Goal: Information Seeking & Learning: Stay updated

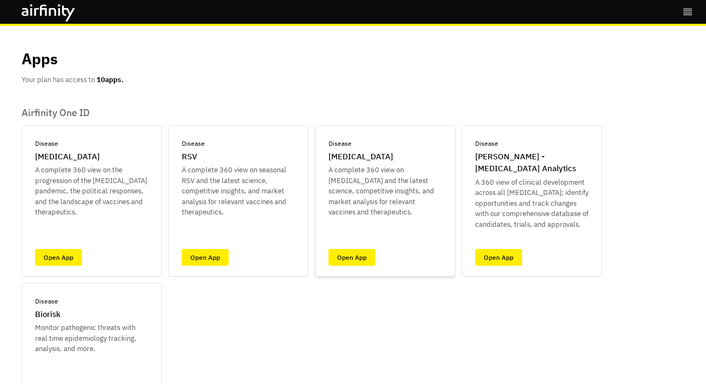
click at [349, 267] on div "Disease Influenza A complete 360 view on seasonal Influenza and the latest scie…" at bounding box center [385, 200] width 140 height 151
click at [348, 255] on link "Open App" at bounding box center [352, 257] width 47 height 17
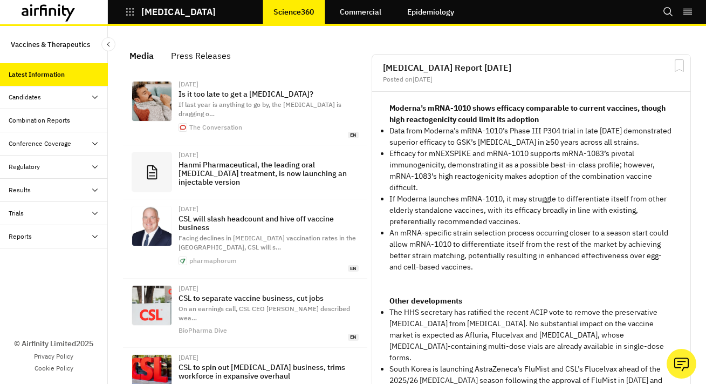
scroll to position [754, 324]
click at [131, 16] on icon "button" at bounding box center [130, 12] width 10 height 10
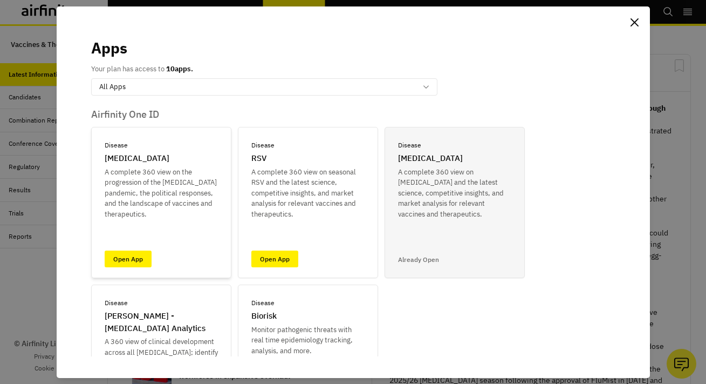
click at [143, 249] on div "Disease COVID-19 A complete 360 view on the progression of the COVID-19 pandemi…" at bounding box center [161, 202] width 140 height 151
click at [140, 251] on link "Open App" at bounding box center [128, 258] width 47 height 17
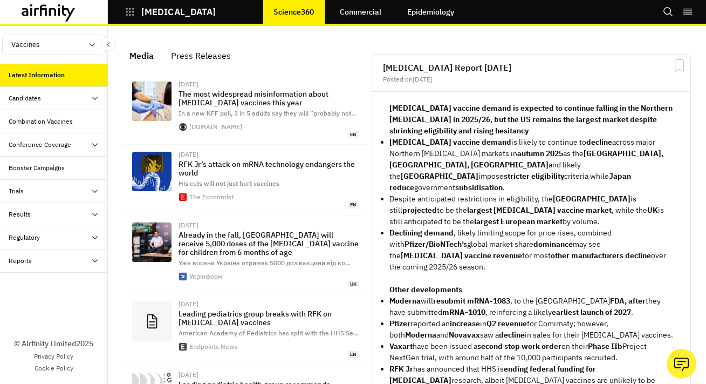
scroll to position [808, 324]
click at [377, 10] on link "Commercial" at bounding box center [360, 12] width 63 height 26
click at [56, 220] on div "Results" at bounding box center [54, 214] width 108 height 23
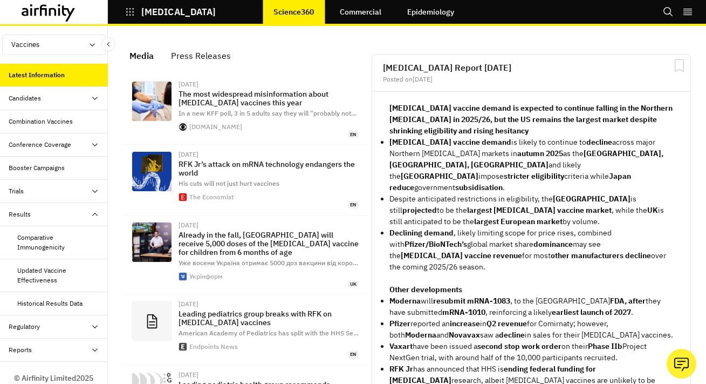
scroll to position [34, 0]
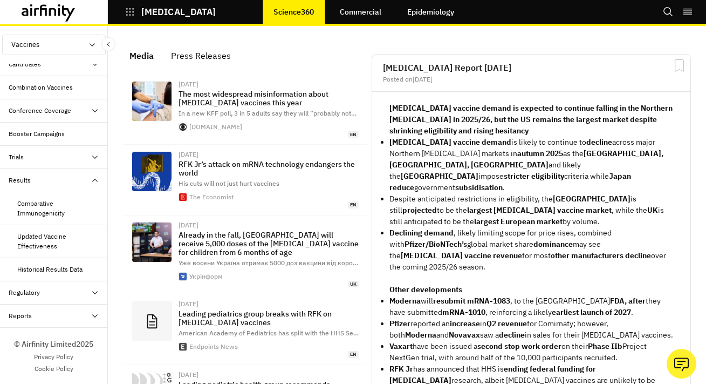
click at [46, 296] on div "Regulatory" at bounding box center [58, 293] width 99 height 10
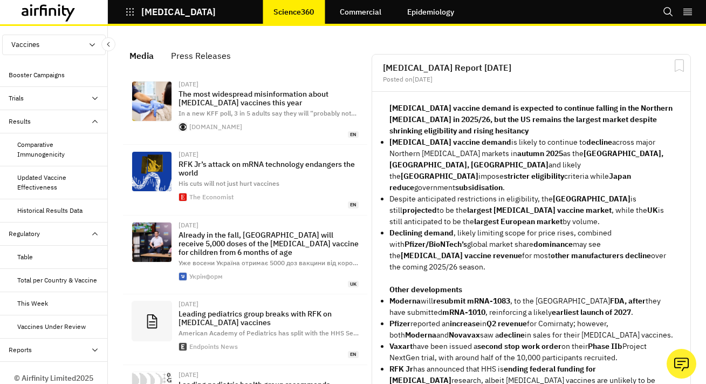
scroll to position [0, 0]
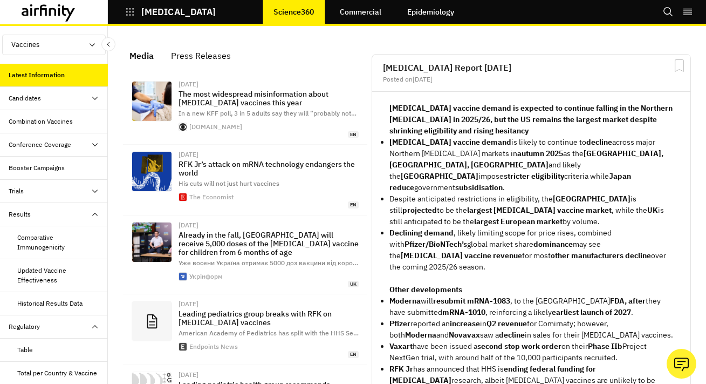
click at [51, 210] on div "Results" at bounding box center [58, 214] width 99 height 10
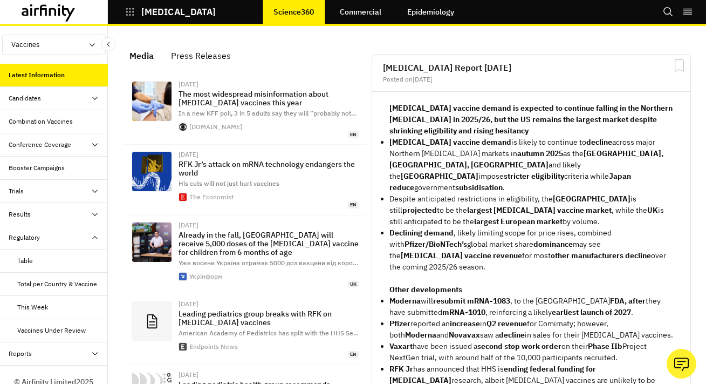
click at [51, 210] on div "Results" at bounding box center [58, 214] width 99 height 10
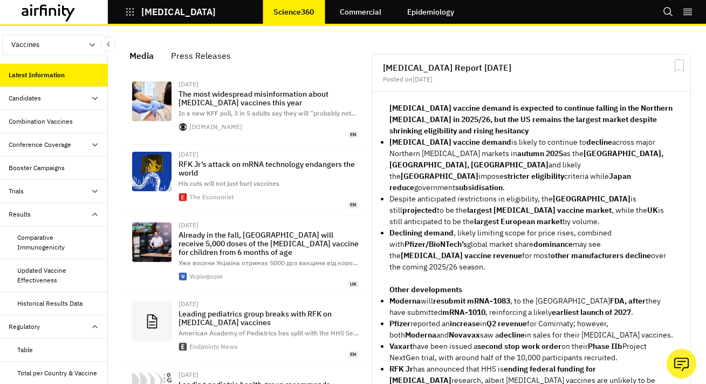
click at [53, 188] on div "Trials" at bounding box center [58, 191] width 99 height 10
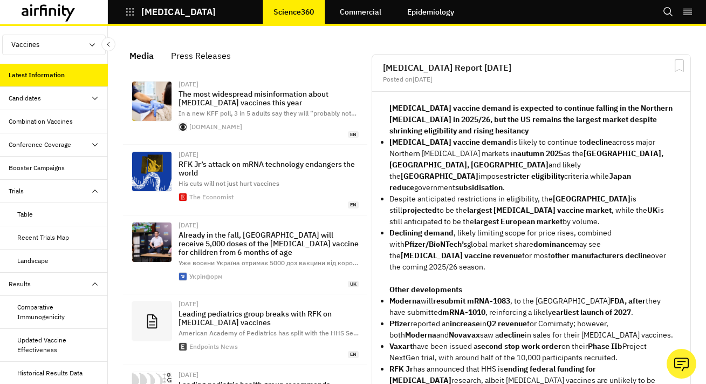
click at [53, 187] on div "Trials" at bounding box center [58, 191] width 99 height 10
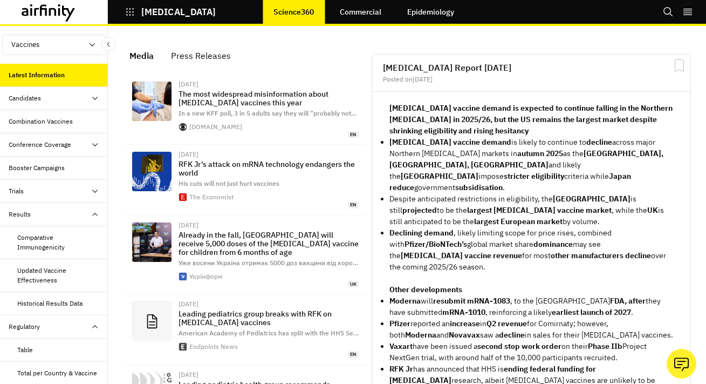
click at [51, 217] on div "Results" at bounding box center [58, 214] width 99 height 10
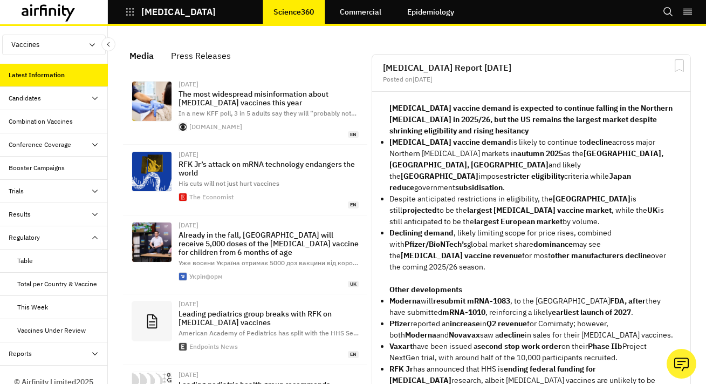
click at [51, 217] on div "Results" at bounding box center [58, 214] width 99 height 10
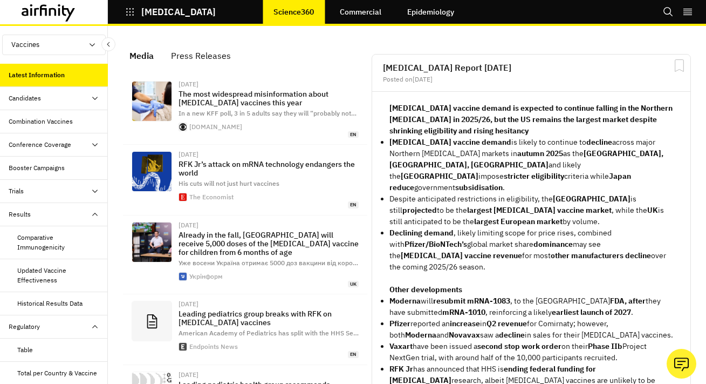
click at [59, 191] on div "Trials" at bounding box center [58, 191] width 99 height 10
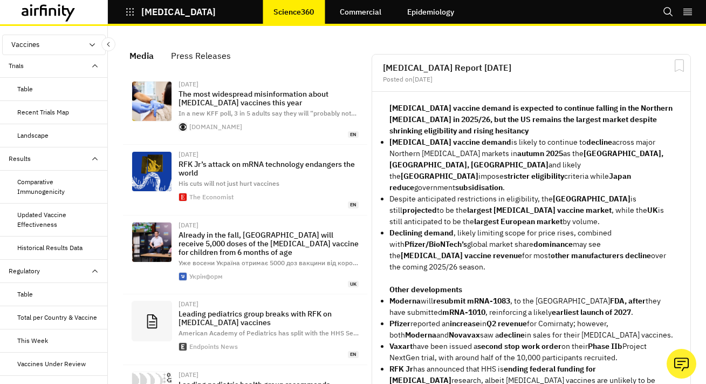
scroll to position [196, 0]
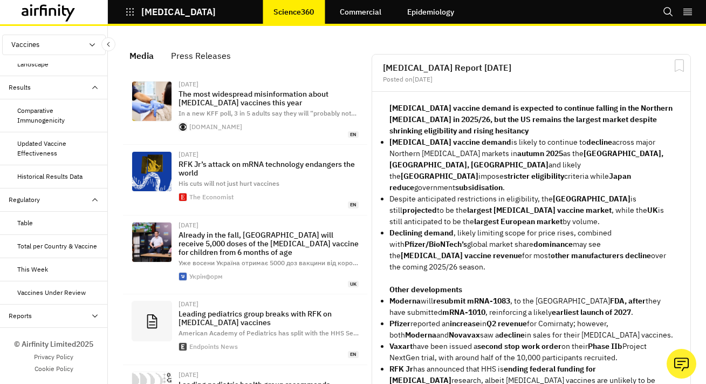
click at [127, 8] on icon "button" at bounding box center [130, 12] width 10 height 10
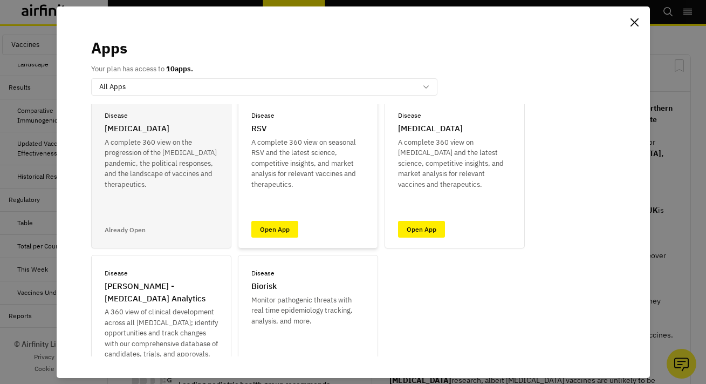
scroll to position [43, 0]
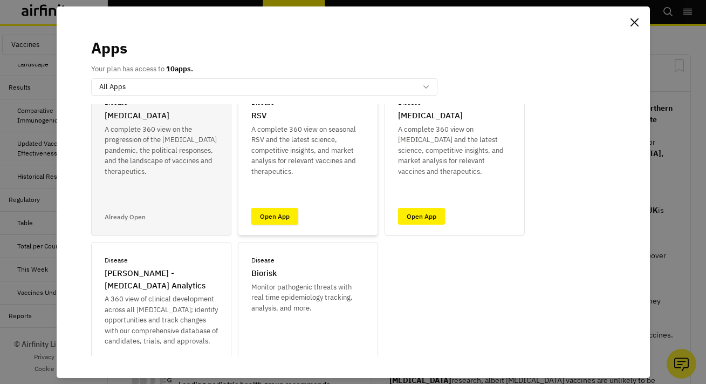
click at [281, 216] on link "Open App" at bounding box center [274, 216] width 47 height 17
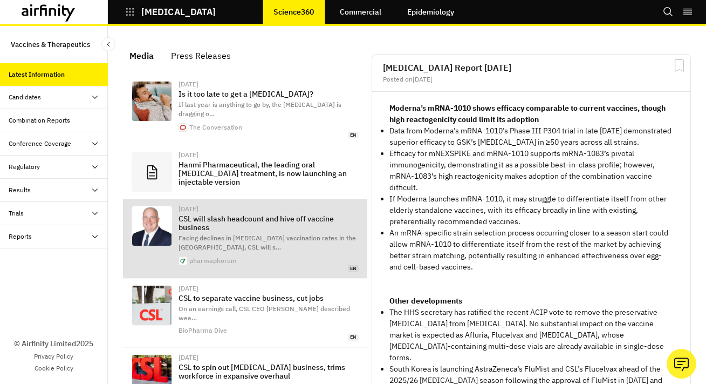
scroll to position [754, 324]
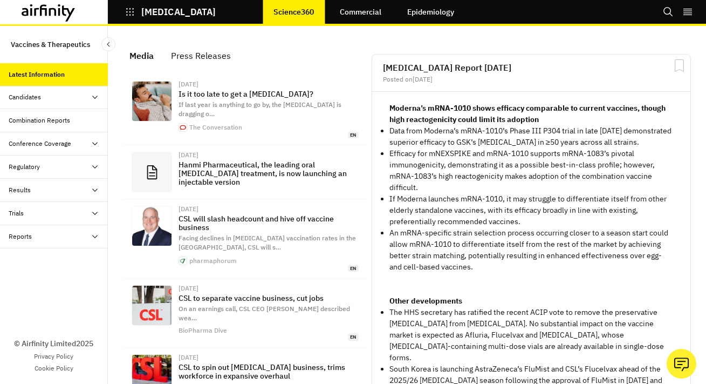
click at [359, 9] on link "Commercial" at bounding box center [360, 12] width 63 height 26
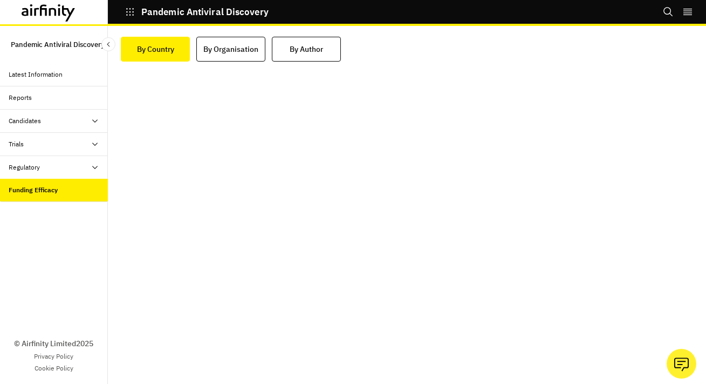
click at [135, 16] on button "Pandemic Antiviral Discovery" at bounding box center [197, 12] width 144 height 18
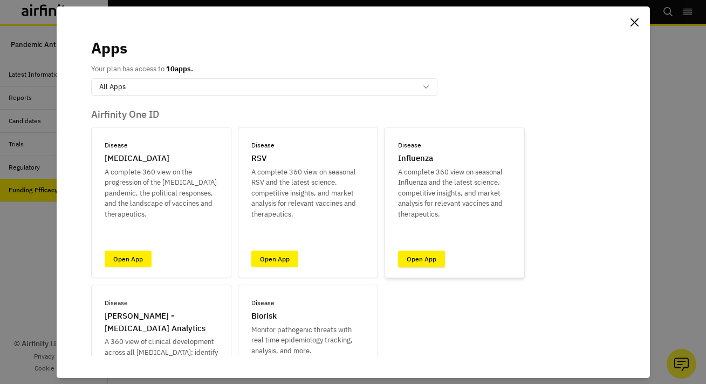
click at [432, 257] on link "Open App" at bounding box center [421, 258] width 47 height 17
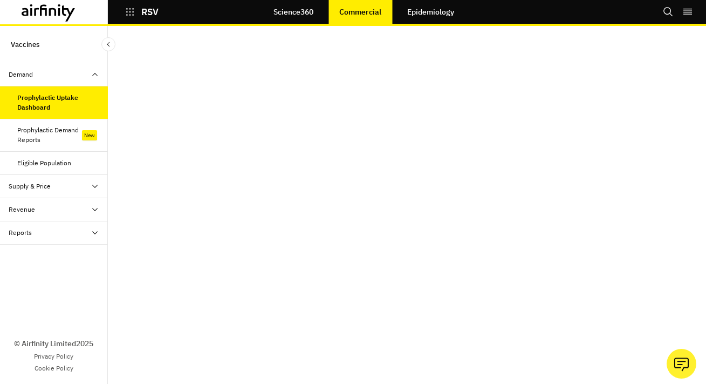
click at [52, 190] on div "Supply & Price" at bounding box center [58, 186] width 99 height 10
click at [46, 208] on div "Pricing Table" at bounding box center [35, 209] width 37 height 10
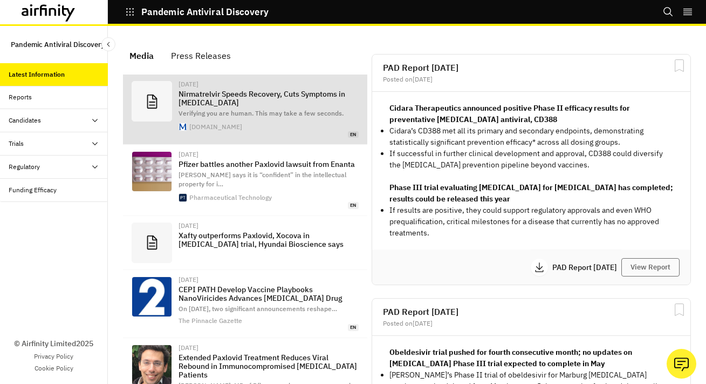
click at [359, 78] on link "Aug 21, 2025 Nirmatrelvir Speeds Recovery, Cuts Symptoms in COVID-19 Verifying …" at bounding box center [245, 109] width 244 height 70
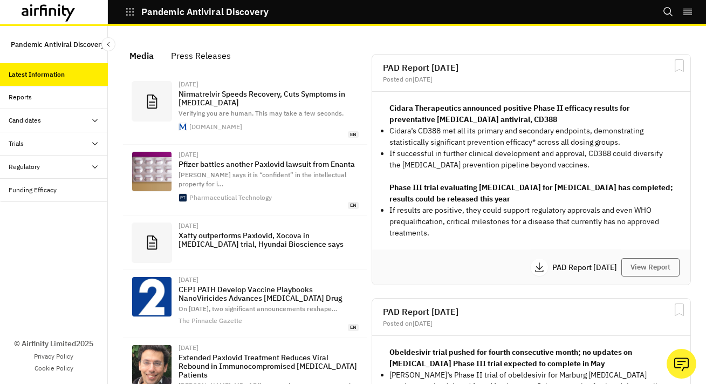
click at [128, 18] on button "Pandemic Antiviral Discovery" at bounding box center [197, 12] width 144 height 18
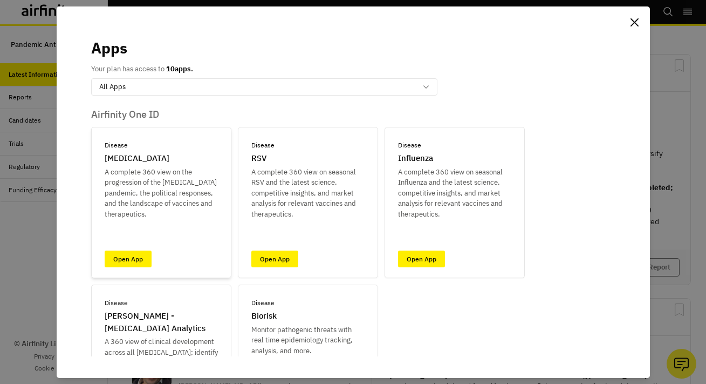
scroll to position [16, 0]
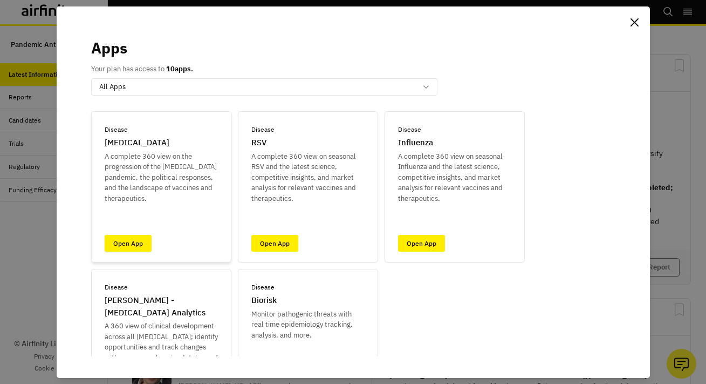
click at [136, 249] on link "Open App" at bounding box center [128, 243] width 47 height 17
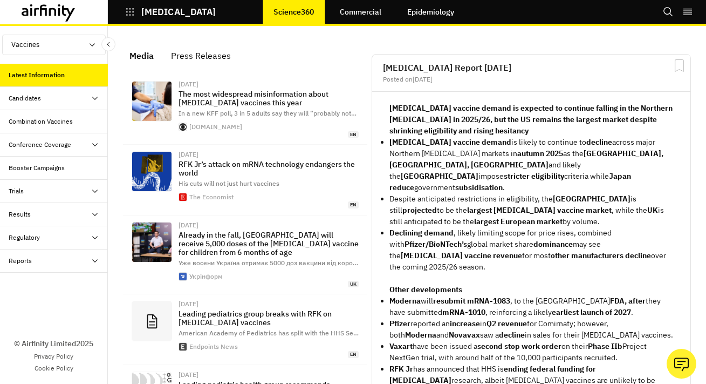
scroll to position [808, 324]
click at [353, 17] on link "Commercial" at bounding box center [360, 12] width 63 height 26
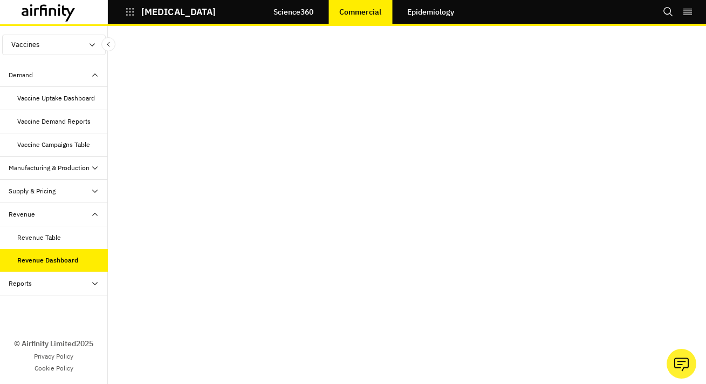
click at [134, 16] on icon "button" at bounding box center [130, 12] width 10 height 10
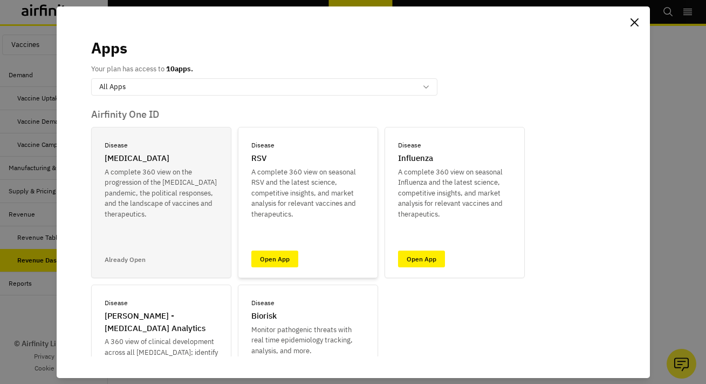
scroll to position [21, 0]
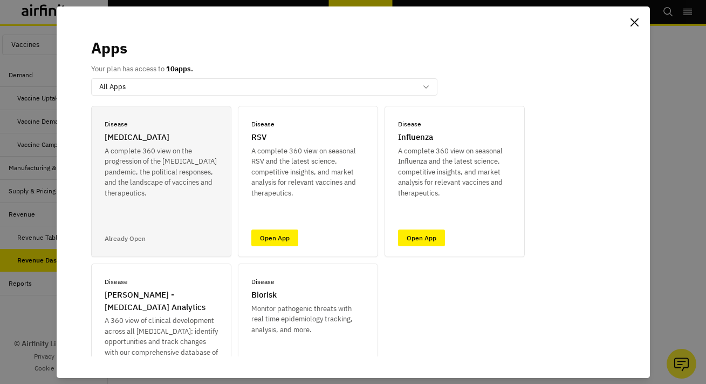
click at [43, 202] on div "Apps Your plan has access to 10 apps. All Apps Airfinity One ID Disease COVID-1…" at bounding box center [353, 192] width 706 height 384
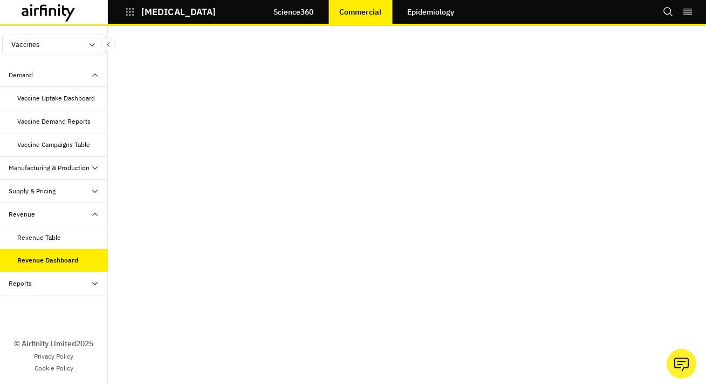
click at [54, 47] on button "Vaccines" at bounding box center [54, 45] width 104 height 21
click at [42, 90] on p "Therapeutics" at bounding box center [32, 86] width 58 height 21
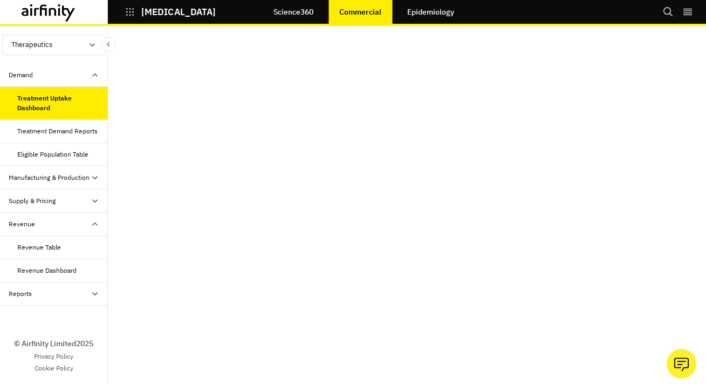
click at [46, 242] on div "Revenue Table" at bounding box center [39, 247] width 44 height 10
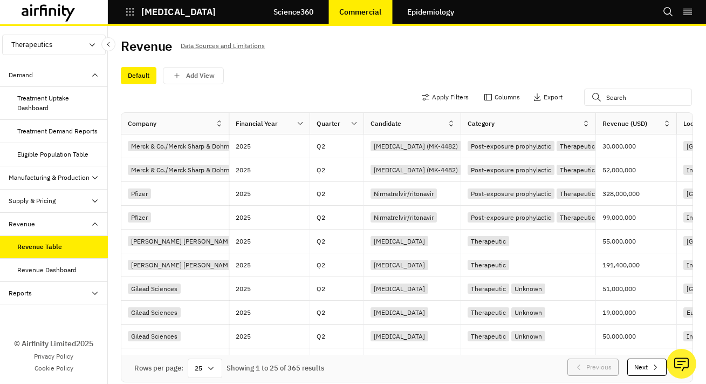
click at [129, 12] on icon "button" at bounding box center [130, 12] width 10 height 10
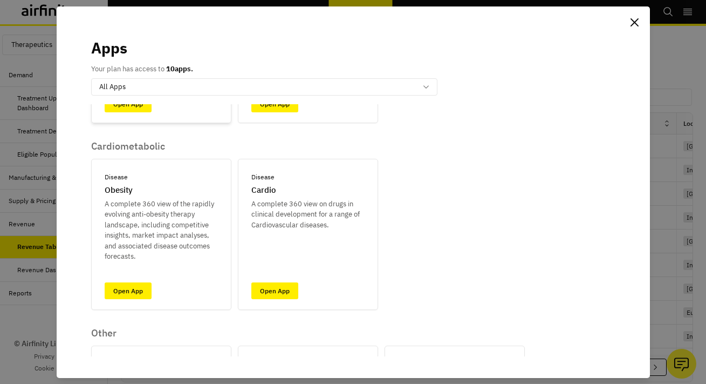
scroll to position [324, 0]
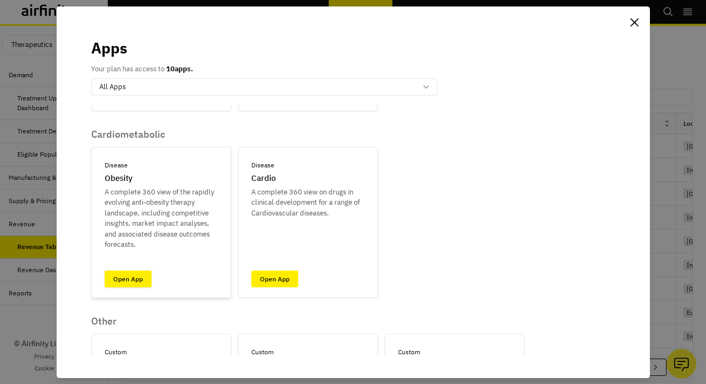
click at [143, 281] on link "Open App" at bounding box center [128, 278] width 47 height 17
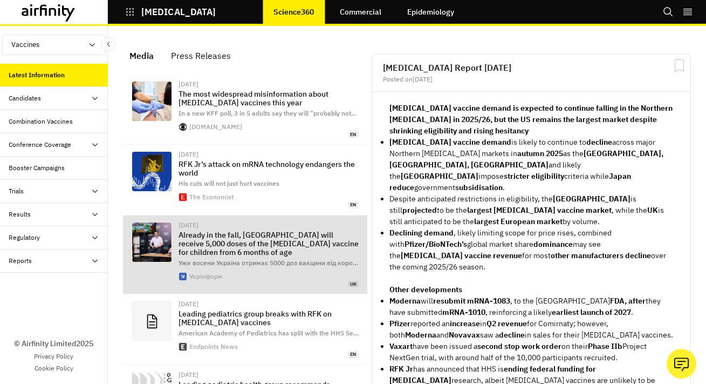
scroll to position [808, 324]
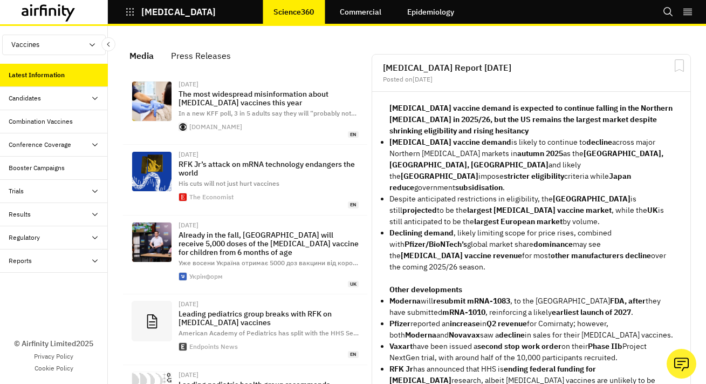
click at [58, 260] on div "Reports" at bounding box center [58, 261] width 99 height 10
click at [64, 237] on div "Regulatory" at bounding box center [58, 238] width 99 height 10
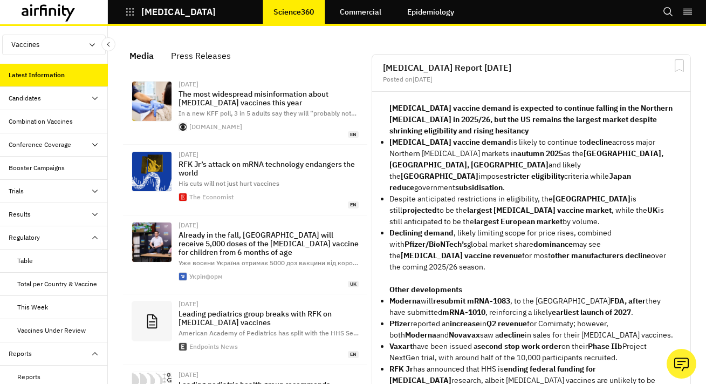
scroll to position [13, 0]
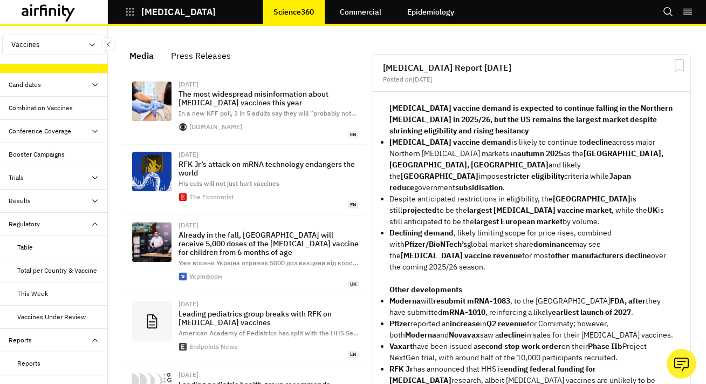
click at [60, 222] on div "Regulatory" at bounding box center [58, 224] width 99 height 10
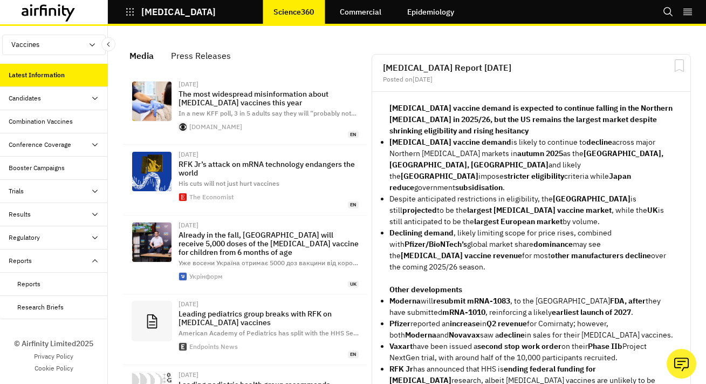
click at [58, 259] on div "Reports" at bounding box center [58, 261] width 99 height 10
click at [126, 14] on icon "button" at bounding box center [130, 12] width 10 height 10
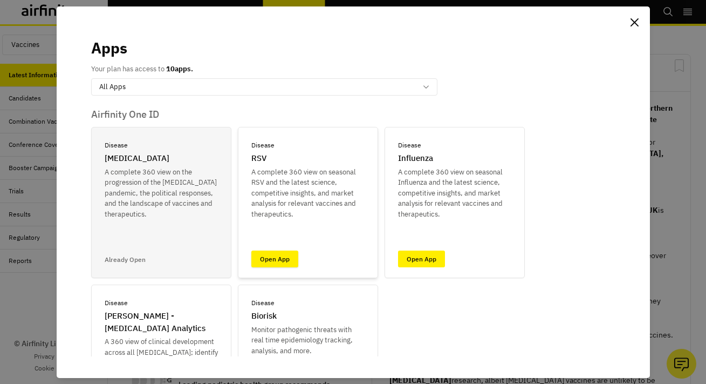
click at [278, 256] on link "Open App" at bounding box center [274, 258] width 47 height 17
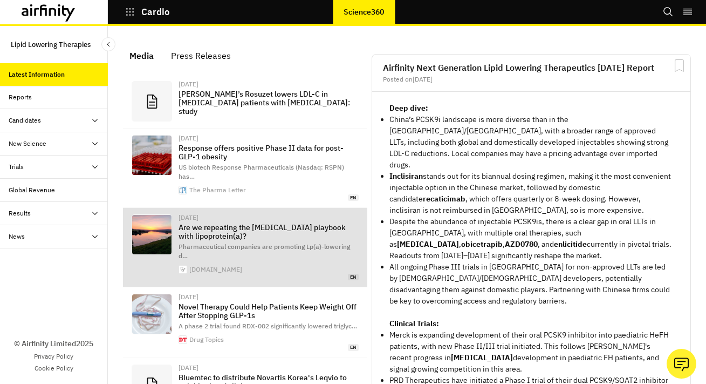
scroll to position [748, 324]
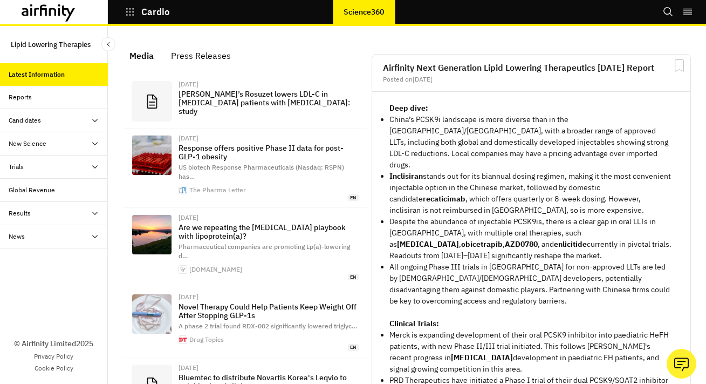
click at [134, 12] on icon "button" at bounding box center [130, 12] width 10 height 10
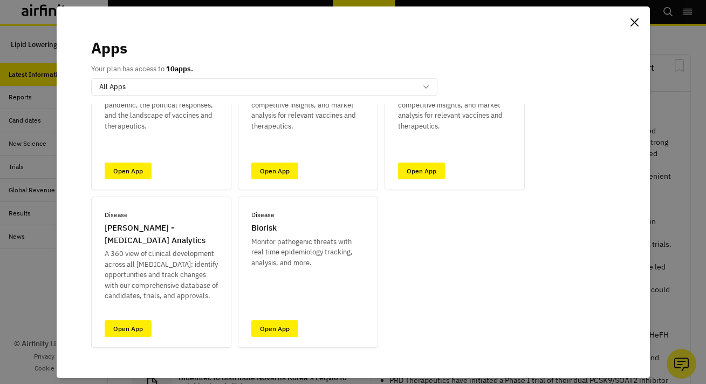
scroll to position [0, 0]
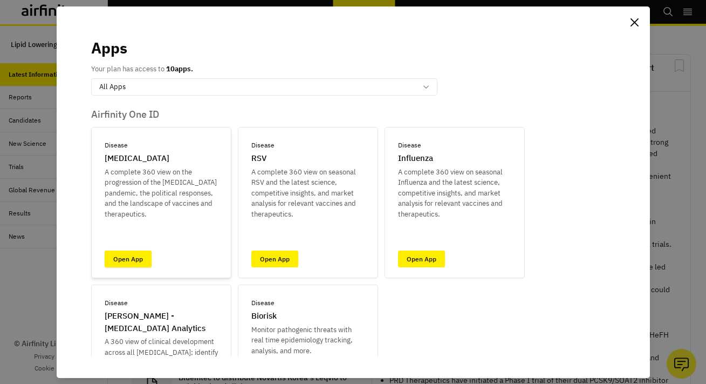
click at [140, 258] on link "Open App" at bounding box center [128, 258] width 47 height 17
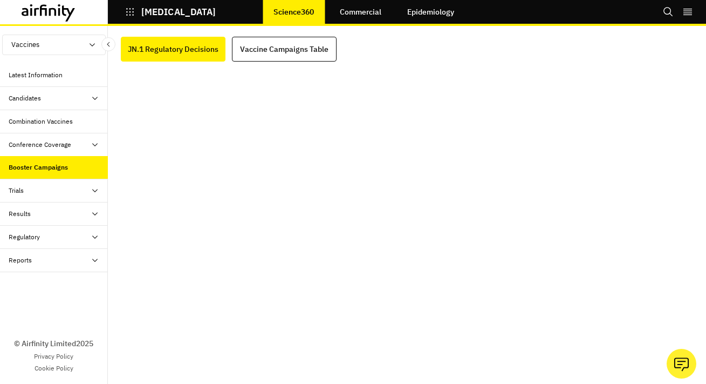
click at [73, 146] on div "Conference Coverage" at bounding box center [58, 145] width 99 height 10
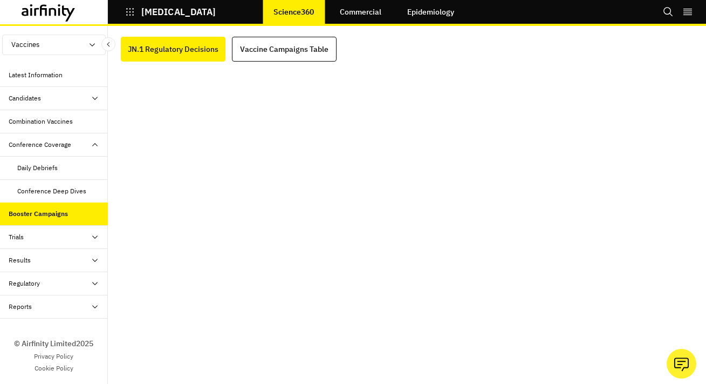
click at [61, 161] on div "Daily Debriefs" at bounding box center [54, 167] width 108 height 23
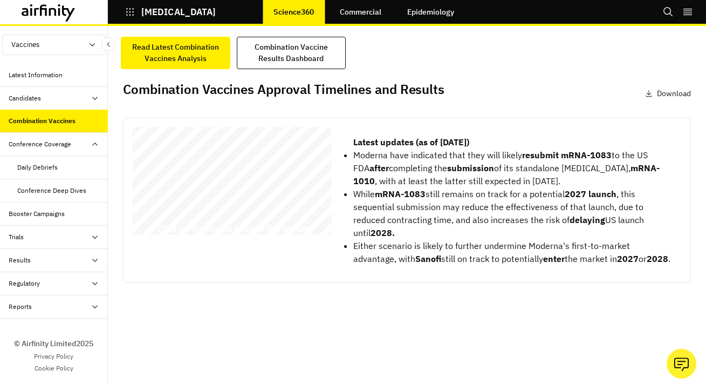
click at [47, 301] on div "Reports" at bounding box center [54, 306] width 108 height 23
click at [361, 18] on link "Commercial" at bounding box center [360, 12] width 63 height 26
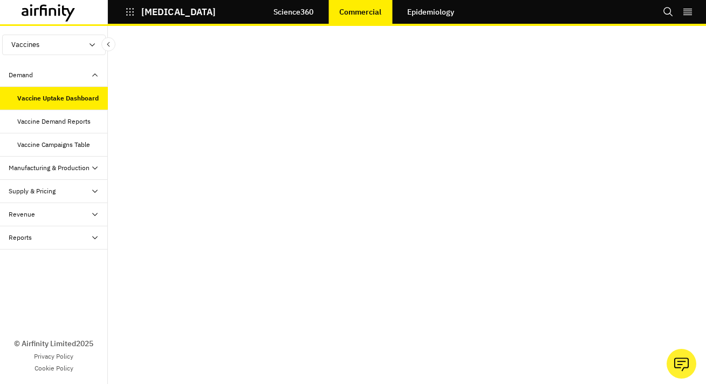
click at [95, 163] on icon at bounding box center [95, 167] width 9 height 9
click at [50, 267] on div "Reports" at bounding box center [58, 270] width 99 height 10
click at [76, 236] on div "Revenue" at bounding box center [54, 247] width 108 height 23
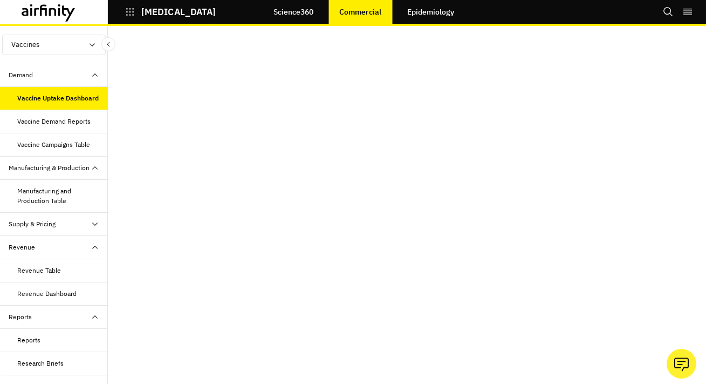
click at [426, 22] on link "Epidemiology" at bounding box center [431, 12] width 69 height 26
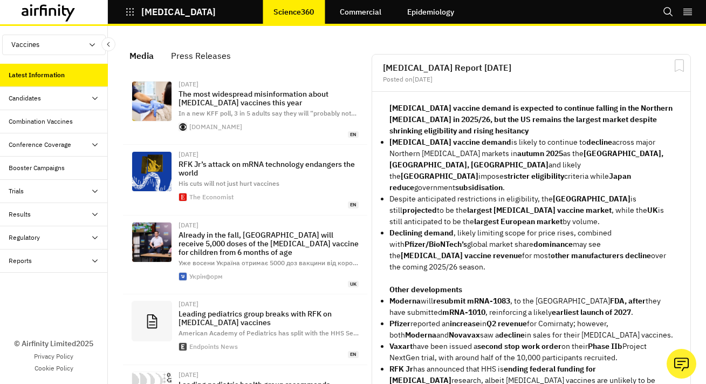
scroll to position [808, 324]
click at [64, 95] on div "Candidates" at bounding box center [58, 98] width 99 height 10
click at [63, 184] on div "Conference Coverage" at bounding box center [54, 191] width 108 height 23
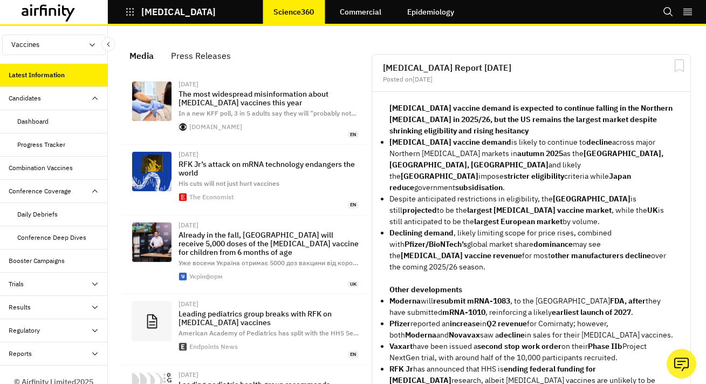
scroll to position [21, 0]
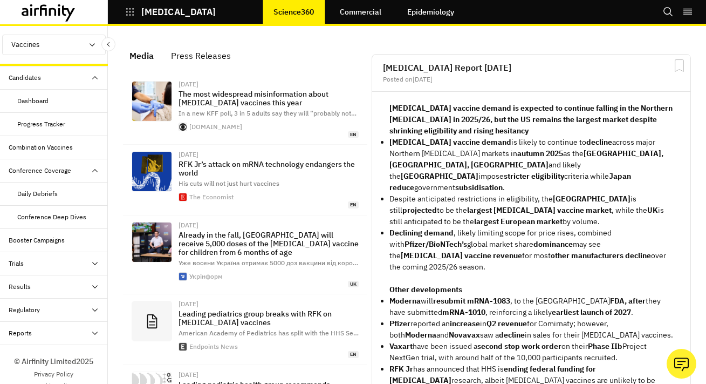
click at [354, 4] on link "Commercial" at bounding box center [360, 12] width 63 height 26
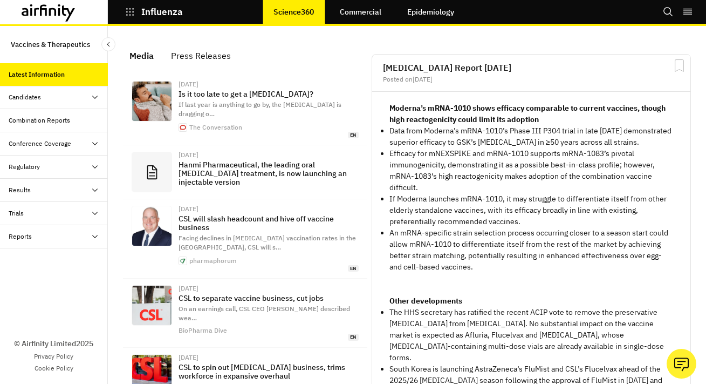
scroll to position [754, 324]
drag, startPoint x: 390, startPoint y: 108, endPoint x: 480, endPoint y: 270, distance: 185.2
click at [480, 270] on div "Moderna’s mRNA-1010 shows efficacy comparable to current vaccines, though high …" at bounding box center [532, 273] width 284 height 340
click at [480, 270] on p "An mRNA-specific strain selection process occurring closer to a season start co…" at bounding box center [532, 249] width 284 height 45
drag, startPoint x: 480, startPoint y: 270, endPoint x: 387, endPoint y: 106, distance: 188.7
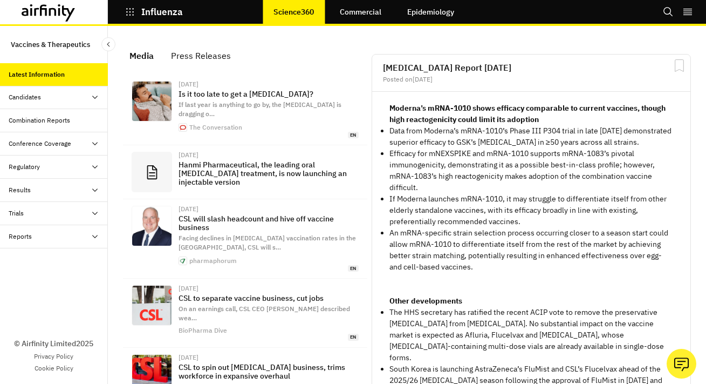
click at [386, 105] on div "Moderna’s mRNA-1010 shows efficacy comparable to current vaccines, though high …" at bounding box center [531, 272] width 318 height 361
click at [387, 106] on div "Moderna’s mRNA-1010 shows efficacy comparable to current vaccines, though high …" at bounding box center [531, 272] width 318 height 361
drag, startPoint x: 387, startPoint y: 106, endPoint x: 491, endPoint y: 265, distance: 190.2
click at [491, 265] on div "Moderna’s mRNA-1010 shows efficacy comparable to current vaccines, though high …" at bounding box center [531, 272] width 318 height 361
click at [491, 265] on p "An mRNA-specific strain selection process occurring closer to a season start co…" at bounding box center [532, 249] width 284 height 45
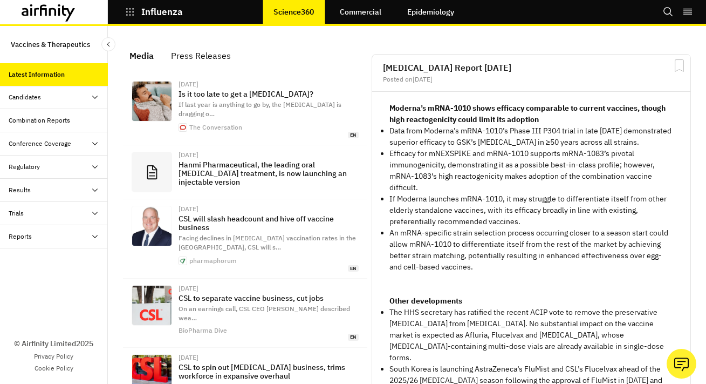
drag, startPoint x: 491, startPoint y: 265, endPoint x: 391, endPoint y: 104, distance: 189.5
click at [390, 104] on div "Moderna’s mRNA-1010 shows efficacy comparable to current vaccines, though high …" at bounding box center [532, 273] width 284 height 340
click at [391, 104] on strong "Moderna’s mRNA-1010 shows efficacy comparable to current vaccines, though high …" at bounding box center [528, 113] width 276 height 21
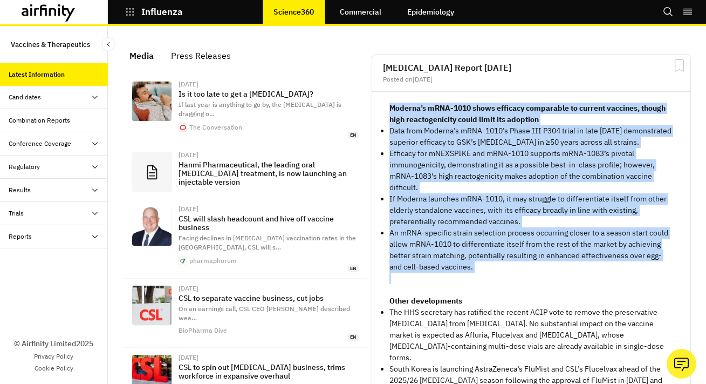
drag, startPoint x: 388, startPoint y: 107, endPoint x: 491, endPoint y: 275, distance: 197.1
click at [491, 275] on div "Moderna’s mRNA-1010 shows efficacy comparable to current vaccines, though high …" at bounding box center [531, 272] width 318 height 361
click at [491, 275] on p "grid" at bounding box center [532, 277] width 284 height 11
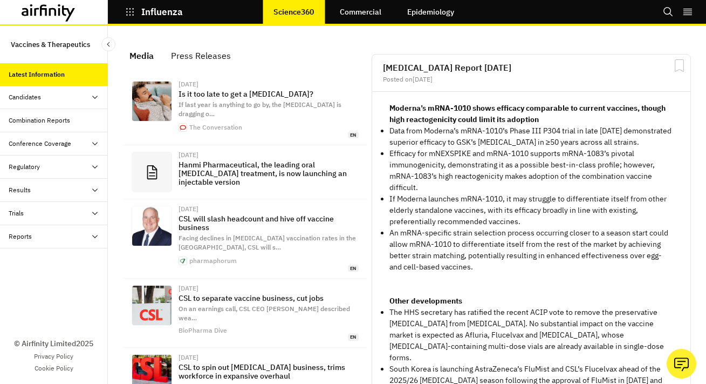
click at [131, 4] on button "Influenza" at bounding box center [154, 12] width 58 height 18
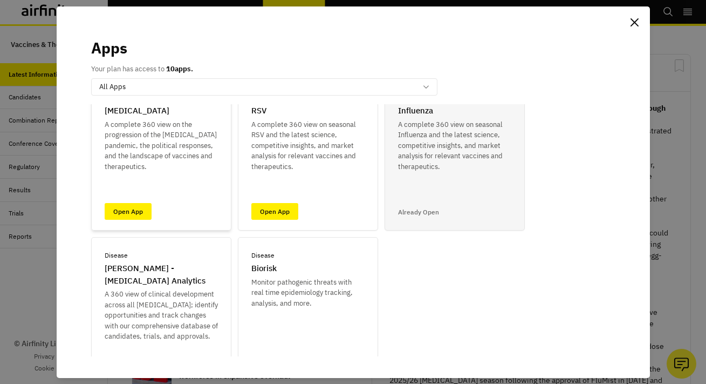
scroll to position [48, 0]
click at [137, 212] on link "Open App" at bounding box center [128, 210] width 47 height 17
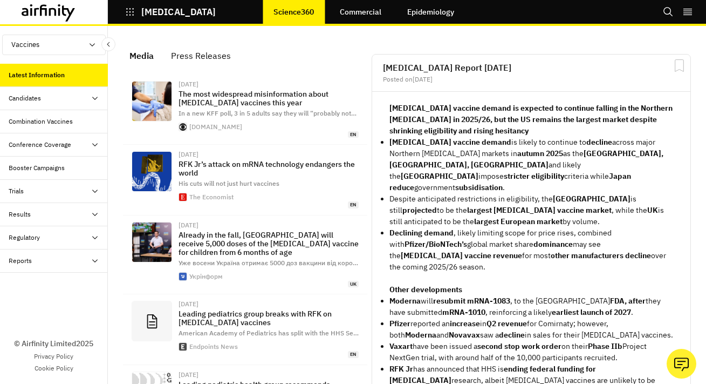
scroll to position [808, 324]
click at [200, 51] on div "Press Releases" at bounding box center [201, 55] width 60 height 16
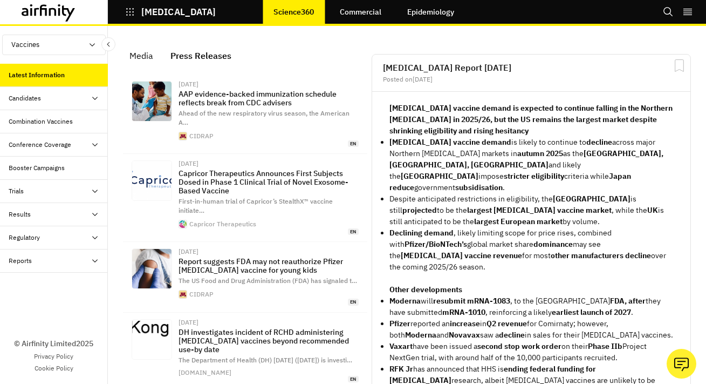
scroll to position [866, 324]
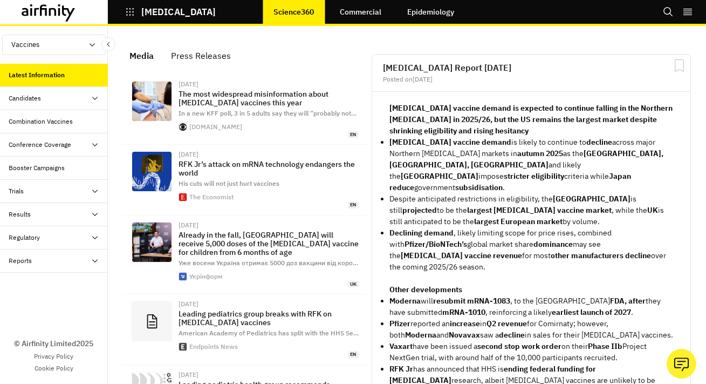
click at [148, 57] on div "Media" at bounding box center [141, 55] width 24 height 16
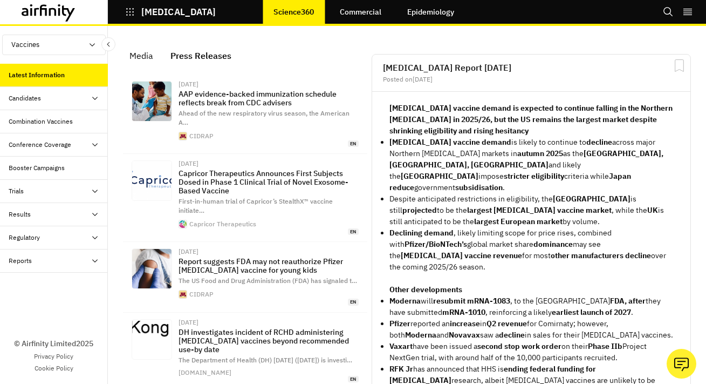
scroll to position [866, 324]
